Goal: Task Accomplishment & Management: Manage account settings

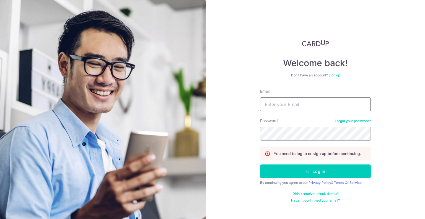
click at [290, 104] on input "Email" at bounding box center [315, 104] width 111 height 14
type input "[EMAIL_ADDRESS][DOMAIN_NAME]"
click at [260, 164] on button "Log in" at bounding box center [315, 171] width 111 height 14
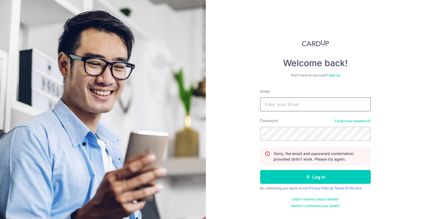
click at [279, 106] on input "Email" at bounding box center [315, 104] width 111 height 14
type input "[EMAIL_ADDRESS][DOMAIN_NAME]"
click at [260, 170] on button "Log in" at bounding box center [315, 177] width 111 height 14
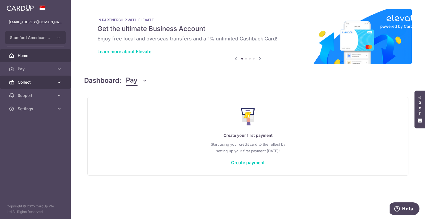
click at [47, 85] on link "Collect" at bounding box center [35, 81] width 71 height 13
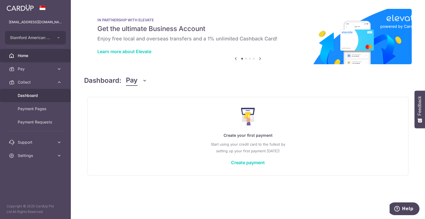
click at [45, 96] on span "Dashboard" at bounding box center [36, 96] width 36 height 6
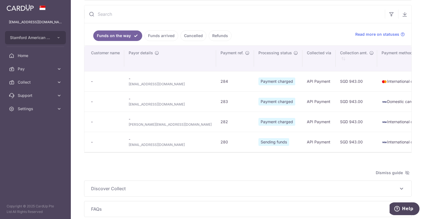
scroll to position [90, 0]
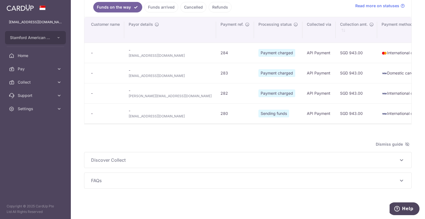
click at [142, 116] on td "- [EMAIL_ADDRESS][DOMAIN_NAME]" at bounding box center [170, 113] width 92 height 20
click at [140, 113] on span "[EMAIL_ADDRESS][DOMAIN_NAME]" at bounding box center [170, 116] width 83 height 6
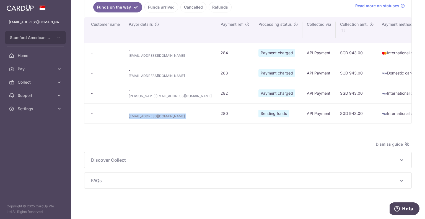
copy tr "[EMAIL_ADDRESS][DOMAIN_NAME]"
type input "[DATE]"
